Goal: Task Accomplishment & Management: Use online tool/utility

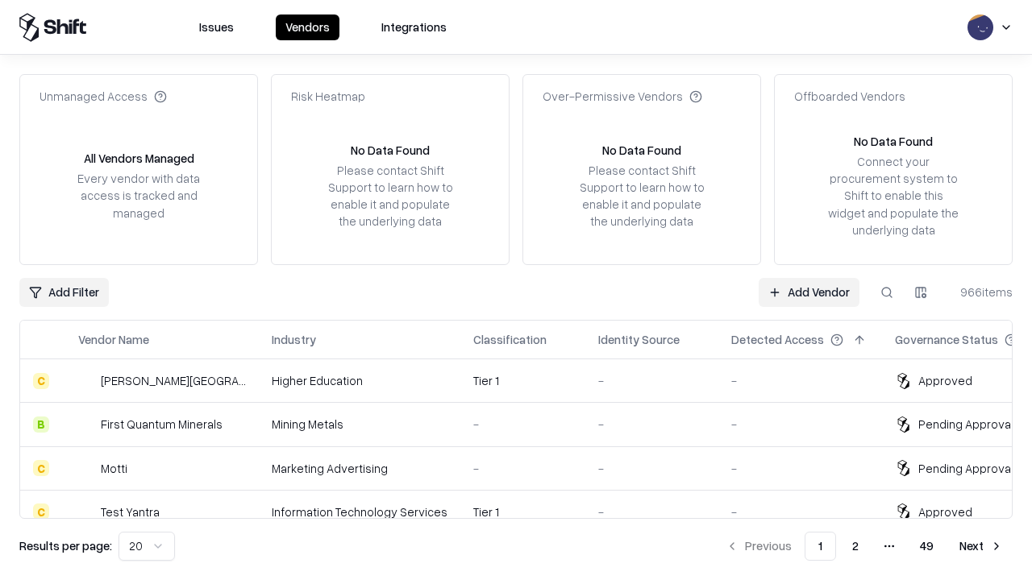
click at [809, 292] on link "Add Vendor" at bounding box center [809, 292] width 101 height 29
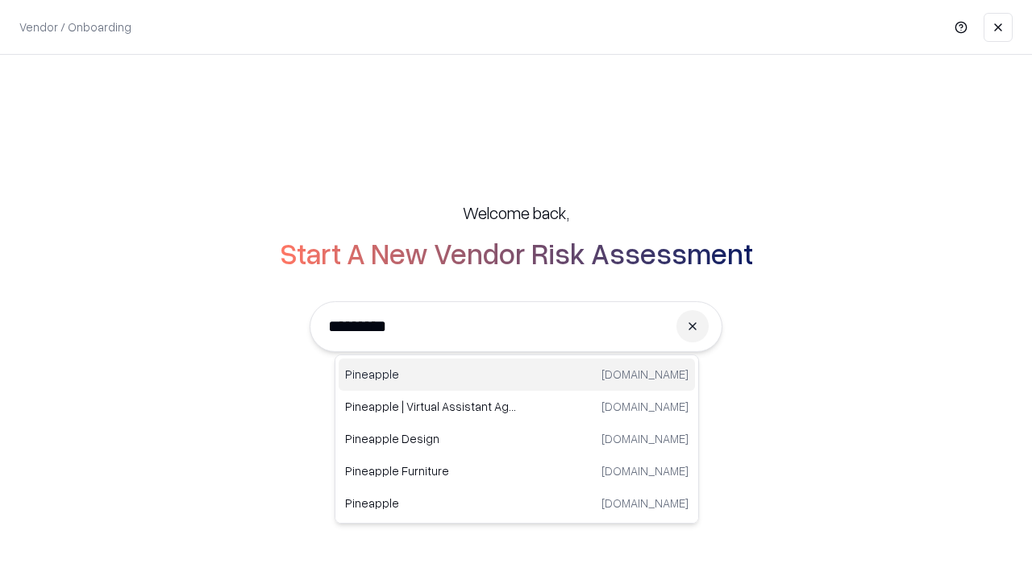
click at [517, 375] on div "Pineapple pineappleenergy.com" at bounding box center [517, 375] width 356 height 32
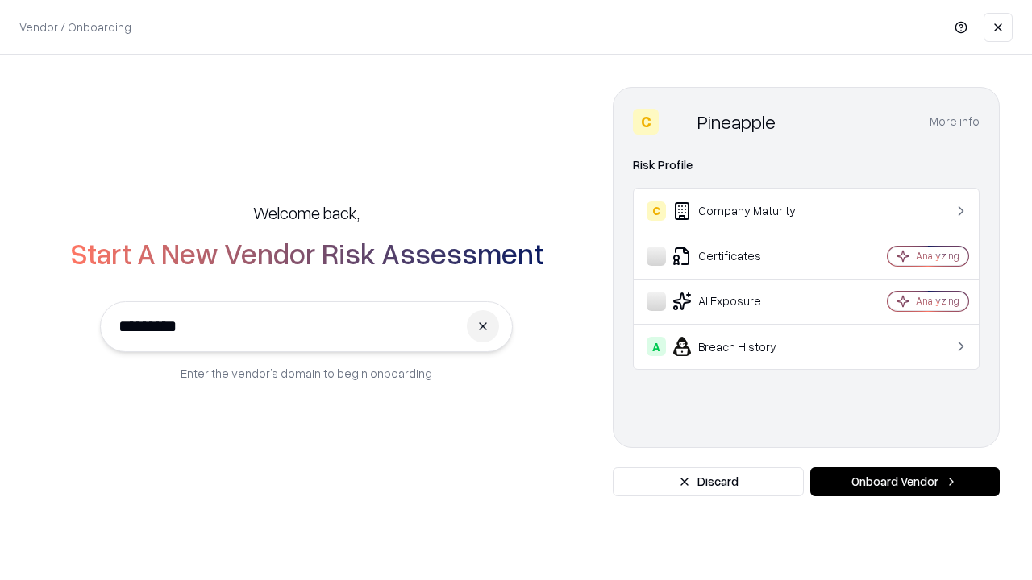
type input "*********"
click at [904, 482] on button "Onboard Vendor" at bounding box center [904, 482] width 189 height 29
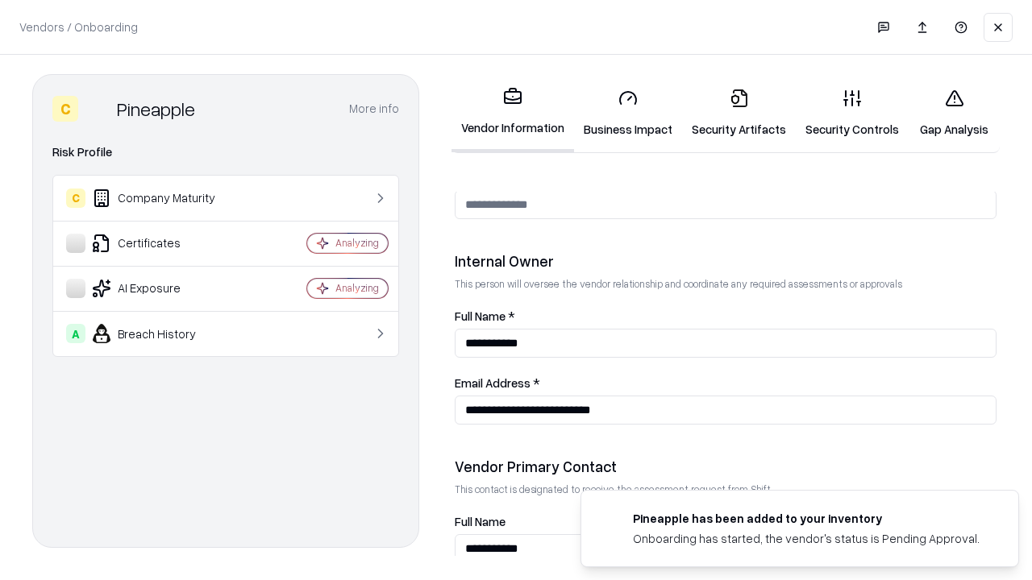
scroll to position [835, 0]
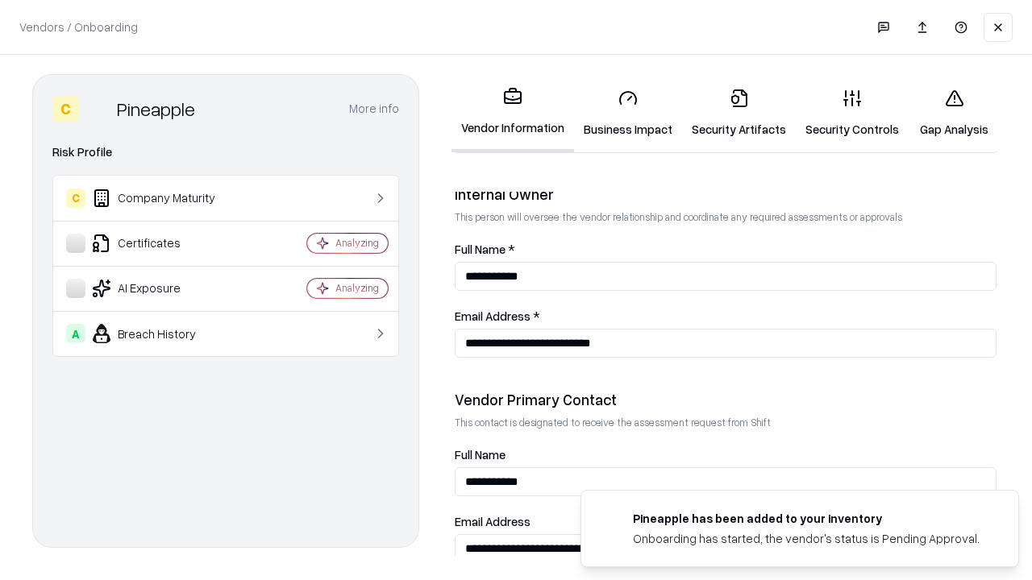
click at [628, 113] on link "Business Impact" at bounding box center [628, 113] width 108 height 75
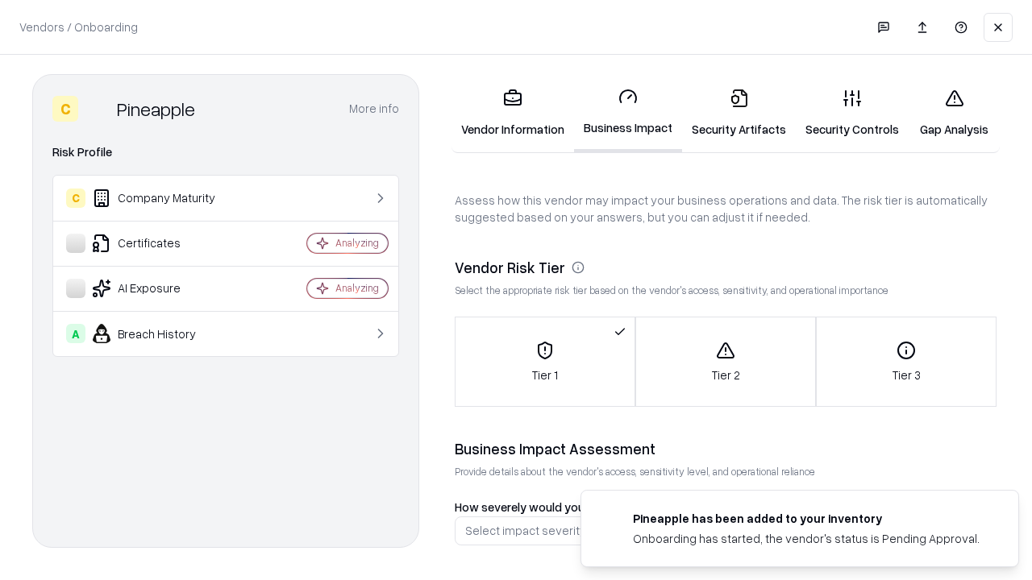
click at [738, 113] on link "Security Artifacts" at bounding box center [739, 113] width 114 height 75
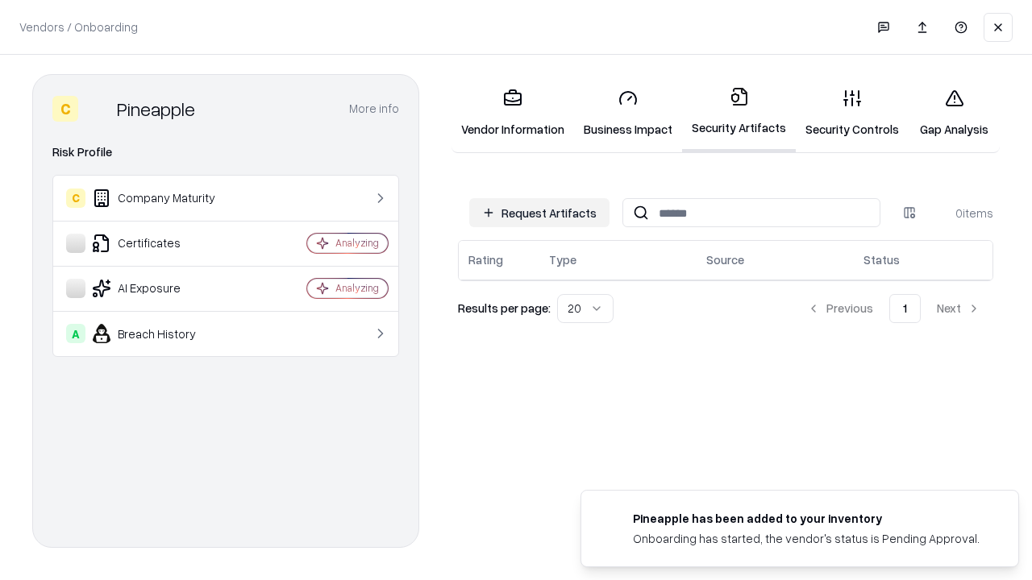
click at [539, 213] on button "Request Artifacts" at bounding box center [539, 212] width 140 height 29
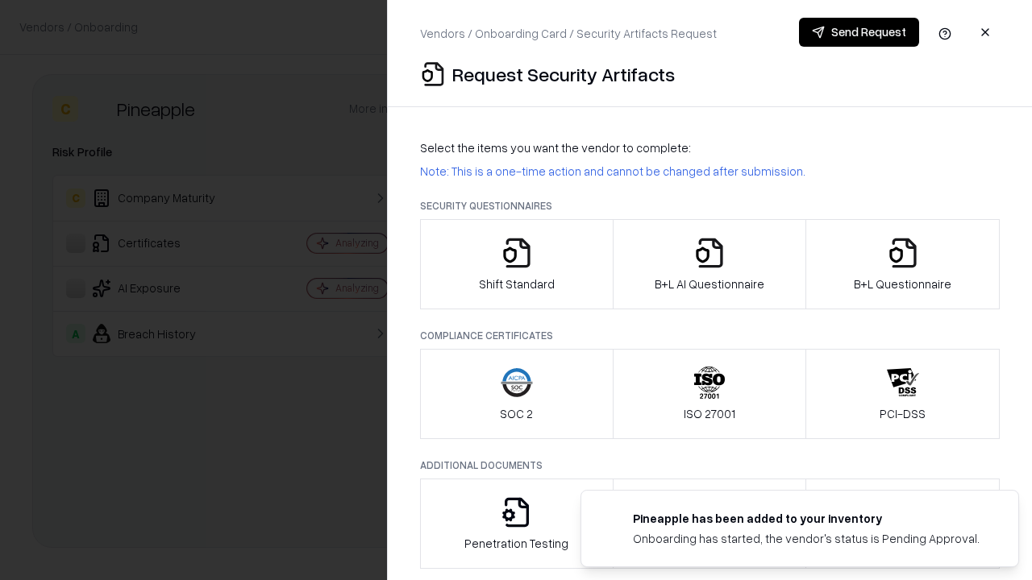
click at [516, 264] on icon "button" at bounding box center [517, 253] width 32 height 32
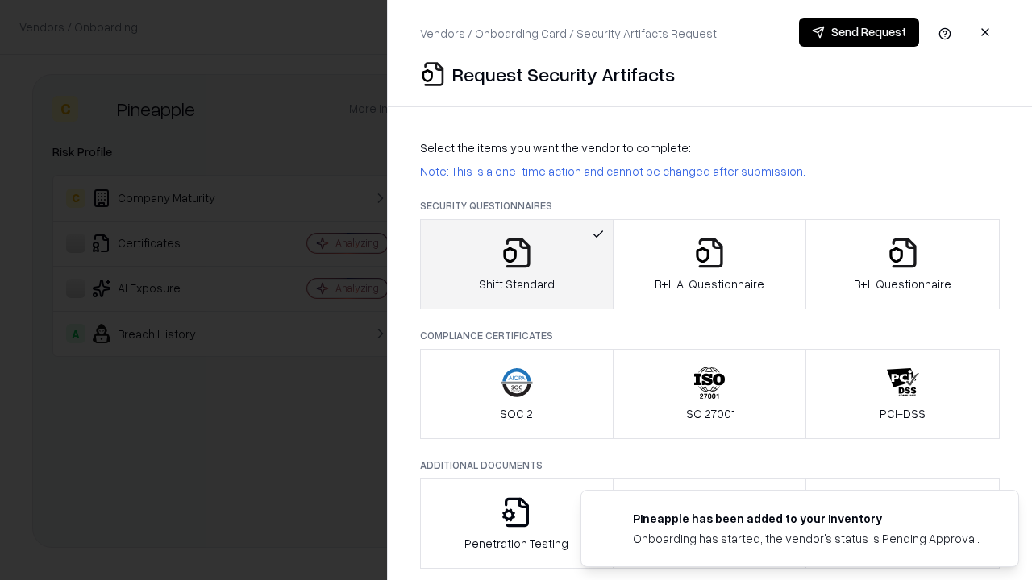
click at [859, 32] on button "Send Request" at bounding box center [859, 32] width 120 height 29
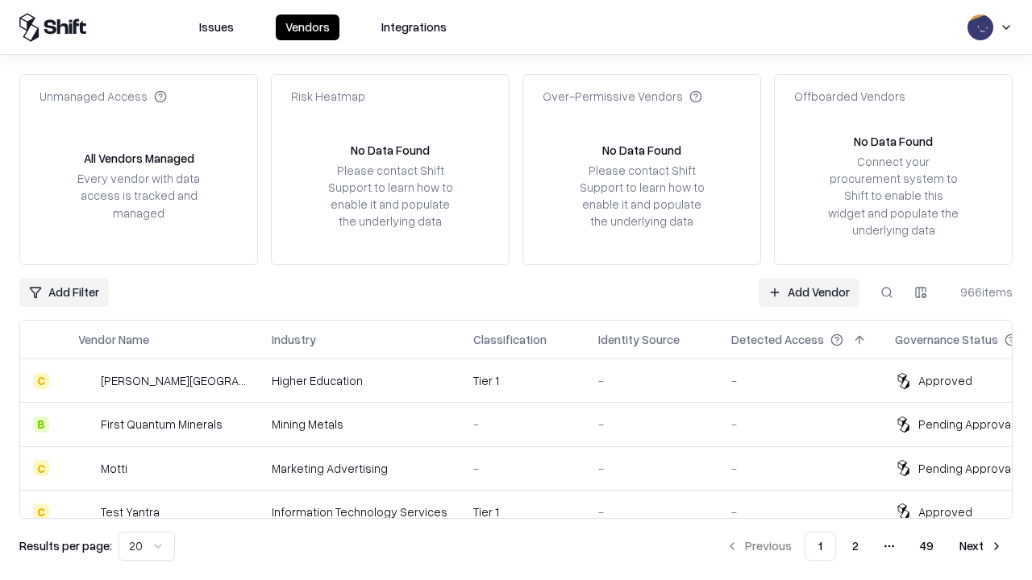
click at [887, 292] on button at bounding box center [886, 292] width 29 height 29
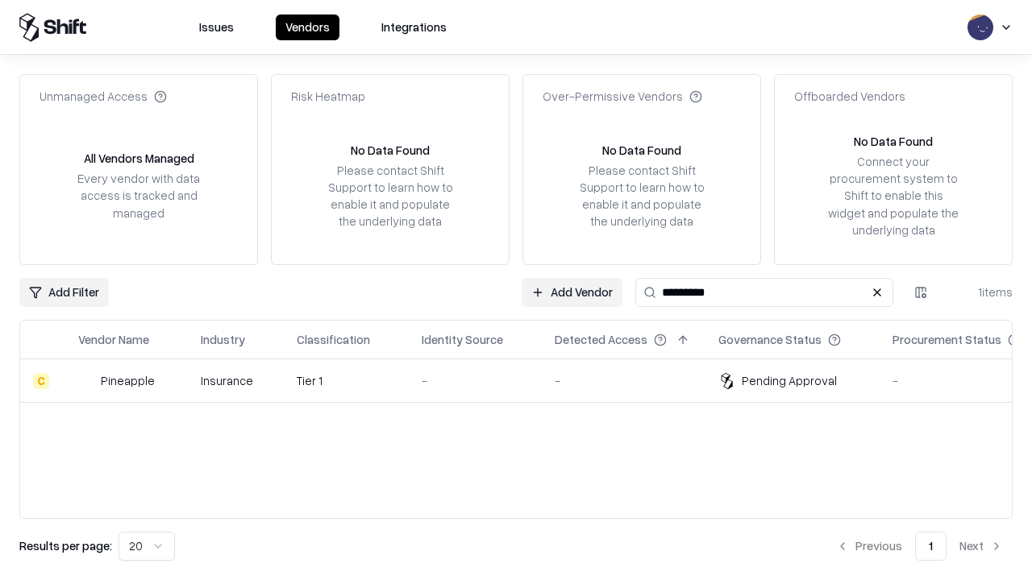
type input "*********"
click at [526, 380] on div "-" at bounding box center [475, 380] width 107 height 17
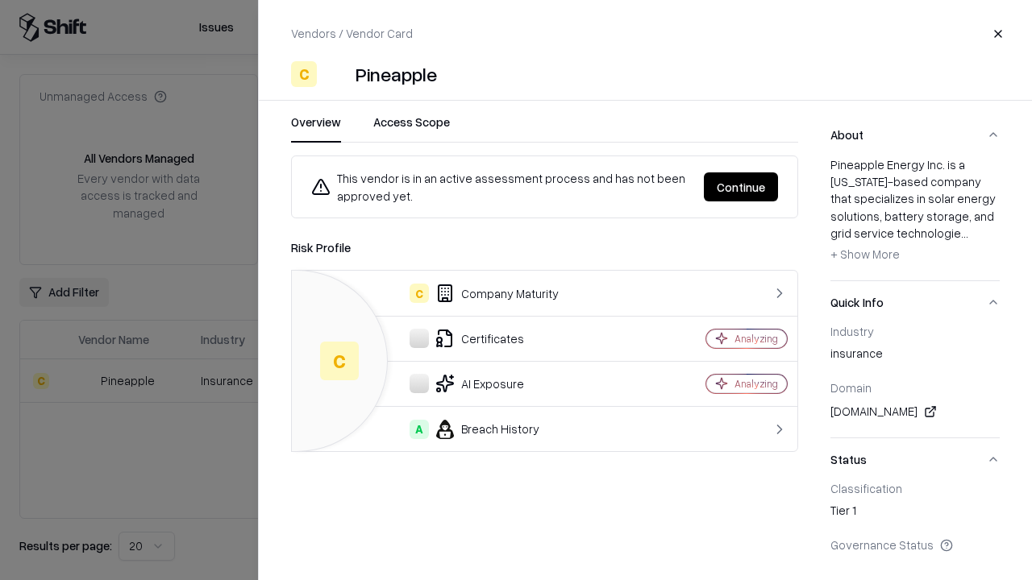
click at [741, 187] on button "Continue" at bounding box center [741, 187] width 74 height 29
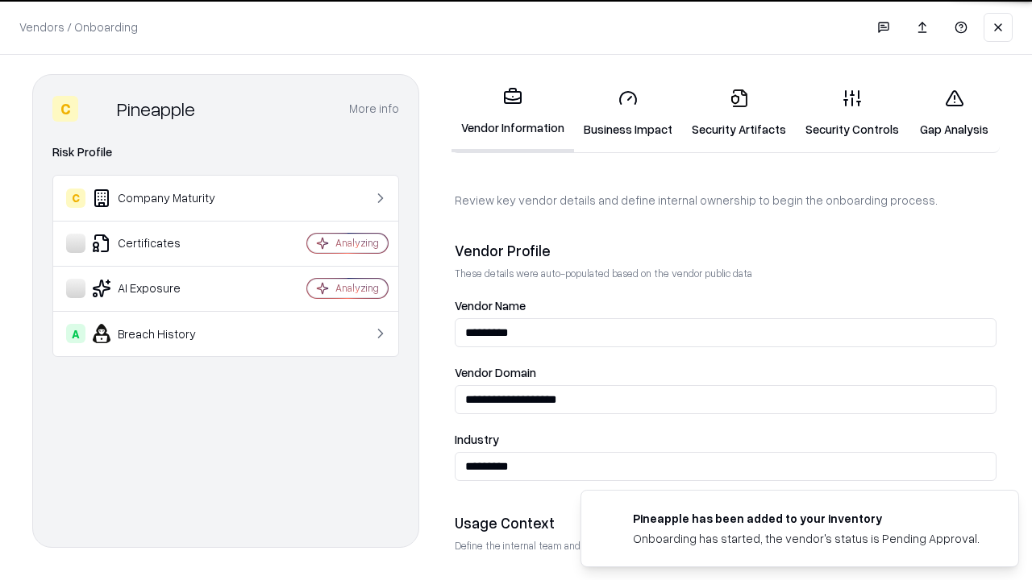
click at [738, 113] on link "Security Artifacts" at bounding box center [739, 113] width 114 height 75
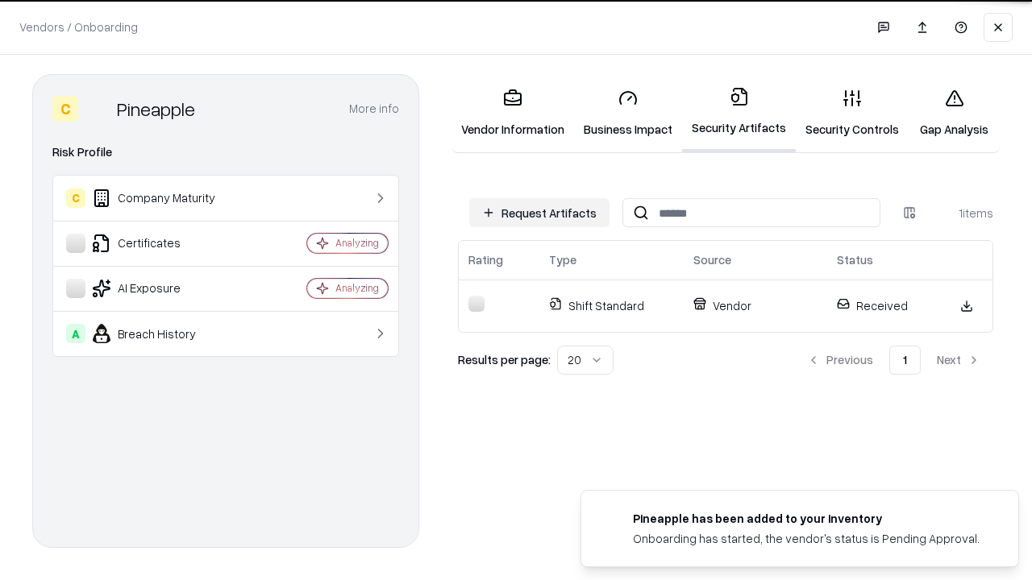
click at [954, 113] on link "Gap Analysis" at bounding box center [954, 113] width 91 height 75
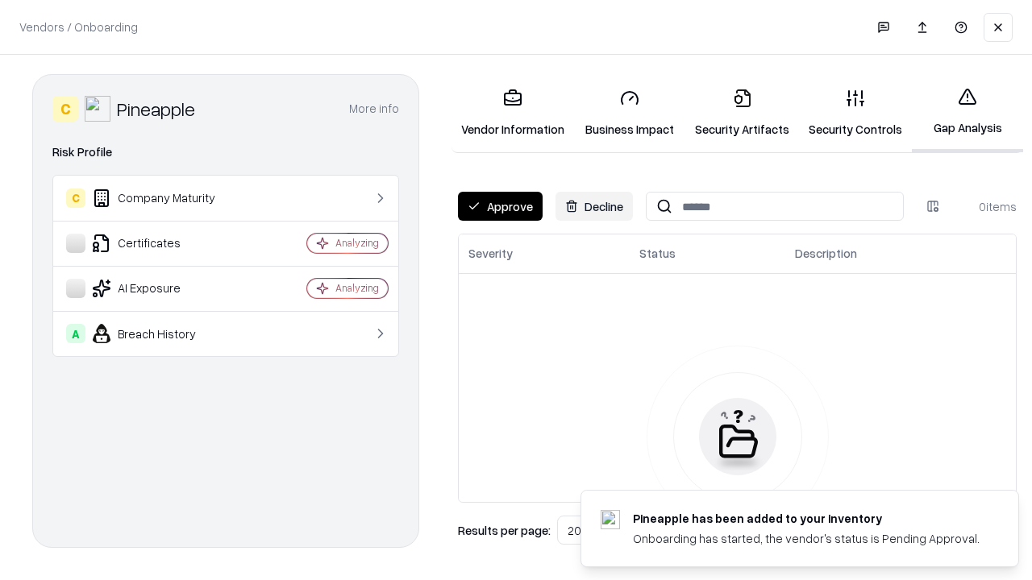
click at [500, 206] on button "Approve" at bounding box center [500, 206] width 85 height 29
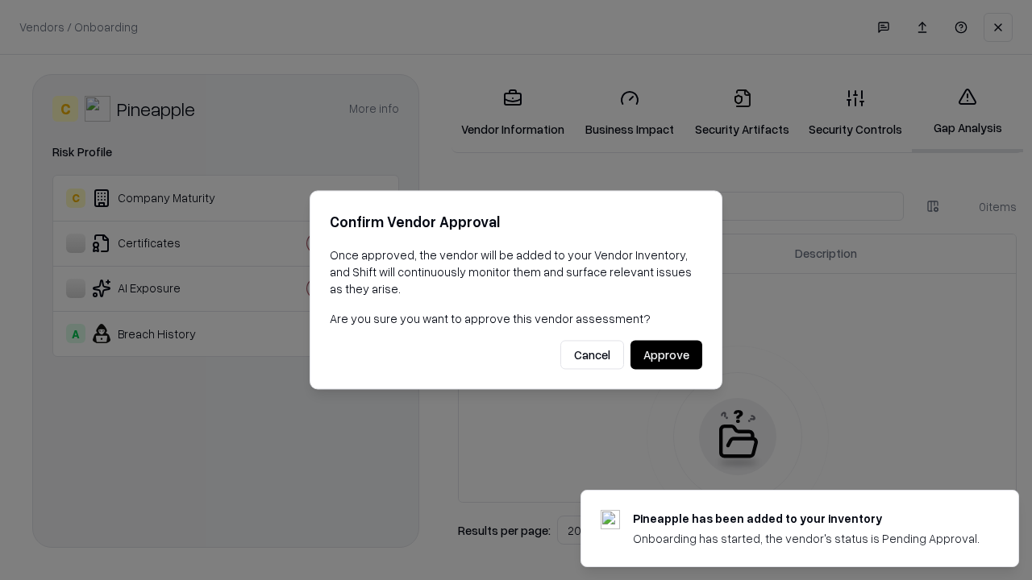
click at [666, 355] on button "Approve" at bounding box center [666, 355] width 72 height 29
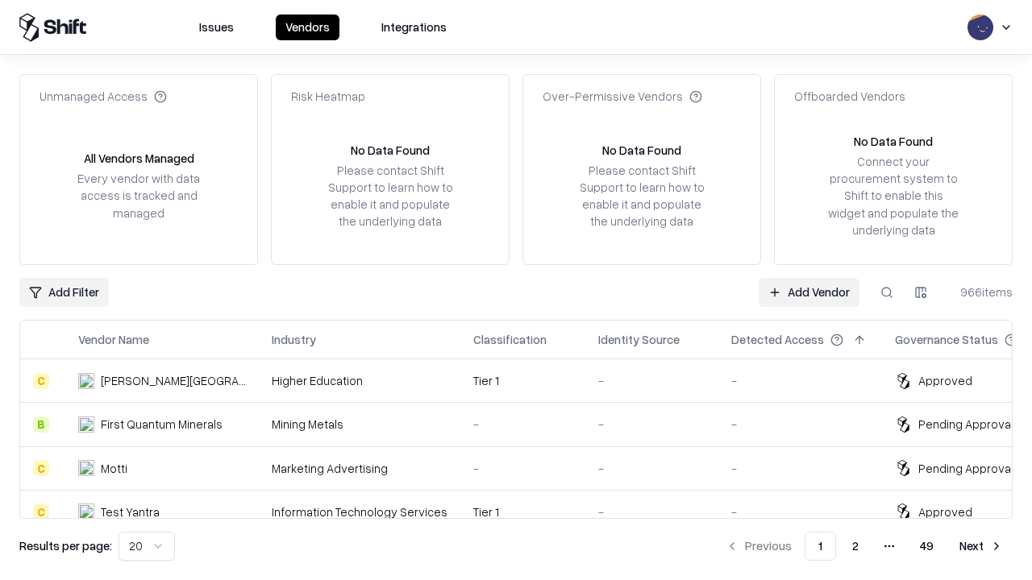
type input "*********"
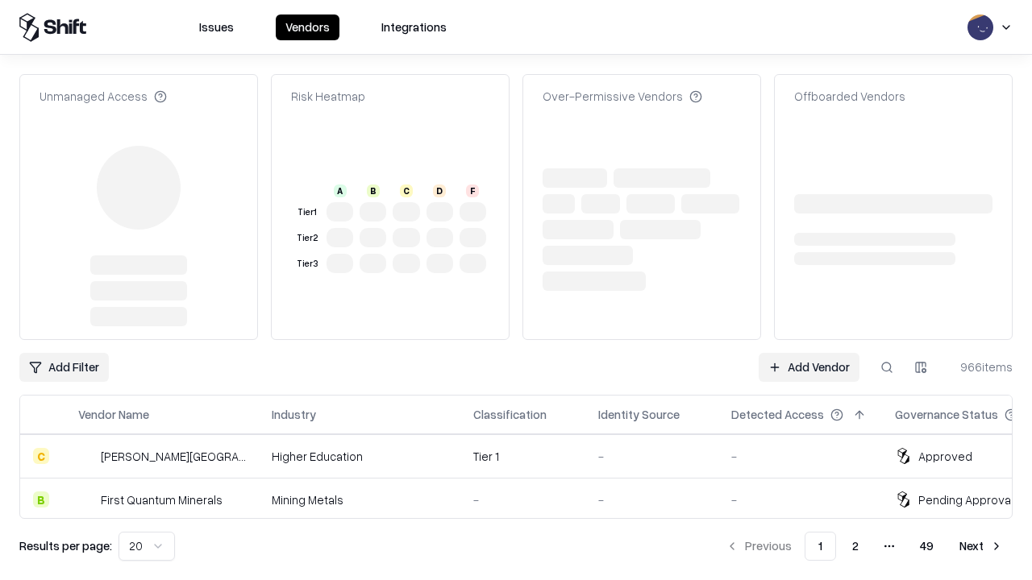
click at [809, 353] on link "Add Vendor" at bounding box center [809, 367] width 101 height 29
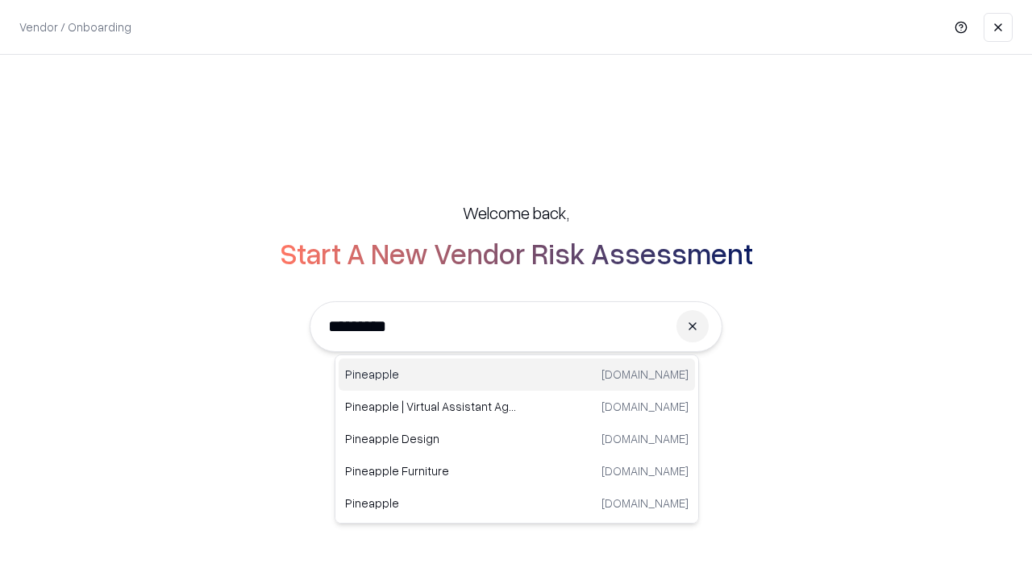
click at [517, 375] on div "Pineapple pineappleenergy.com" at bounding box center [517, 375] width 356 height 32
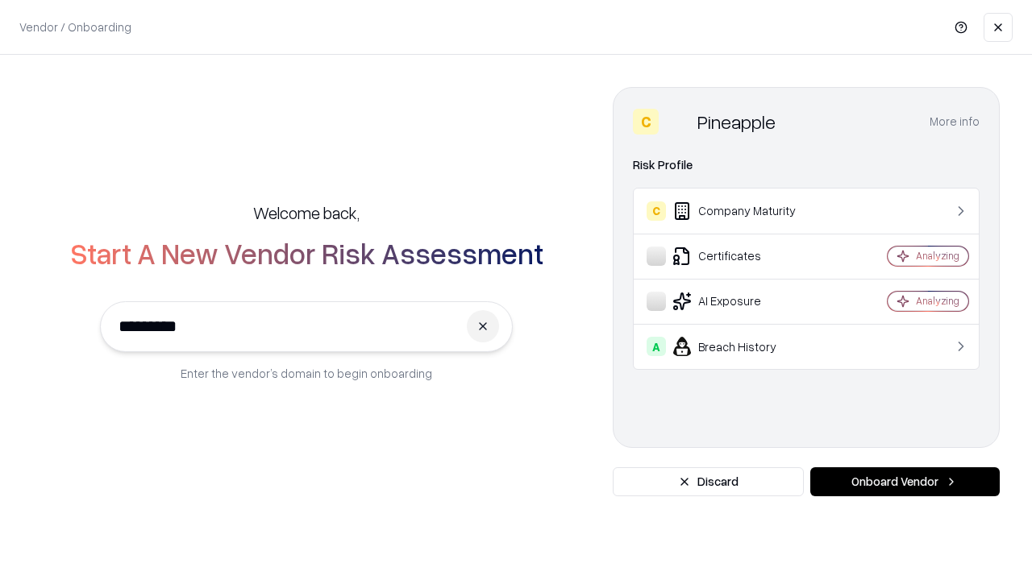
type input "*********"
click at [904, 482] on button "Onboard Vendor" at bounding box center [904, 482] width 189 height 29
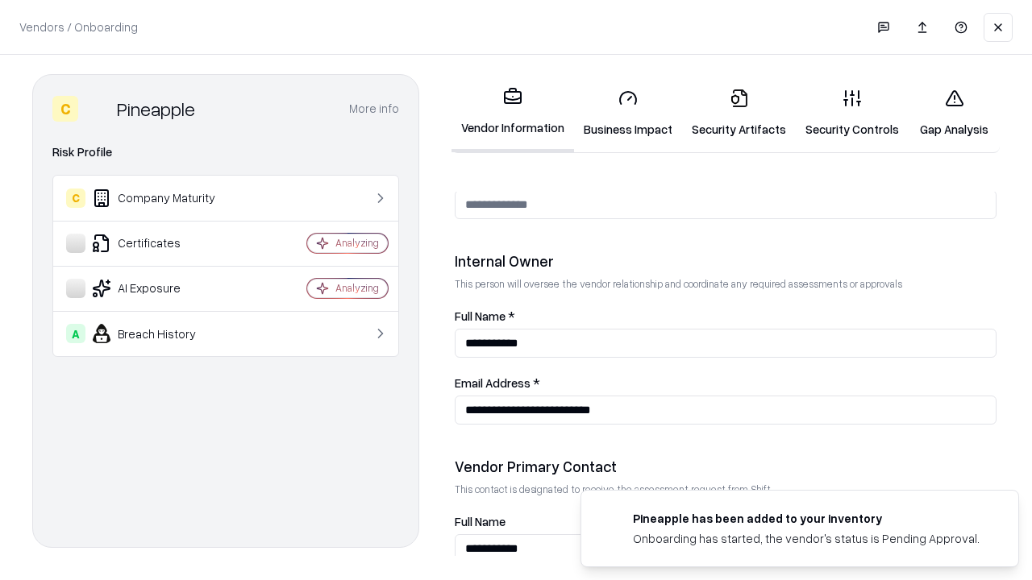
scroll to position [835, 0]
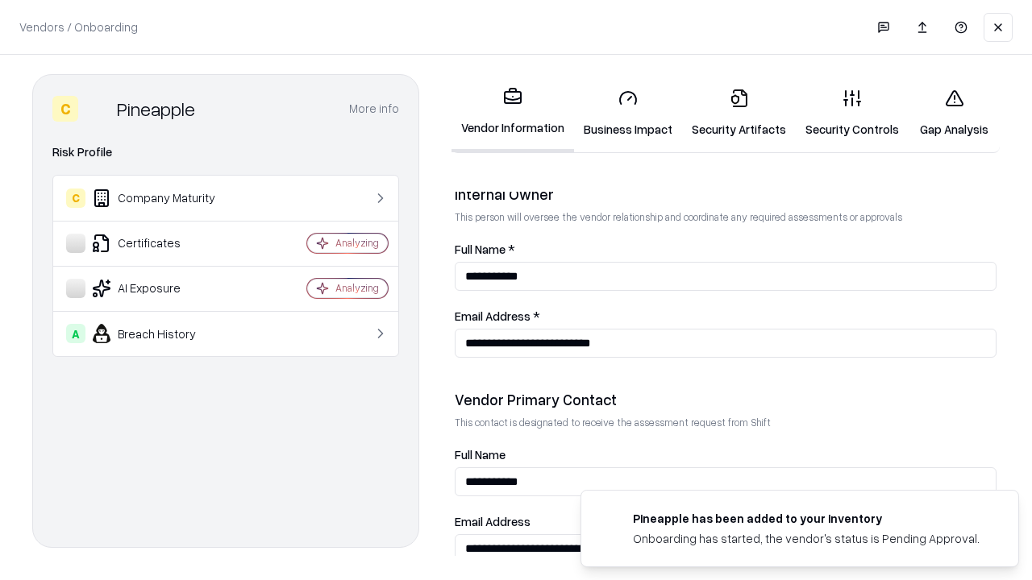
click at [954, 113] on link "Gap Analysis" at bounding box center [954, 113] width 91 height 75
